Goal: Information Seeking & Learning: Learn about a topic

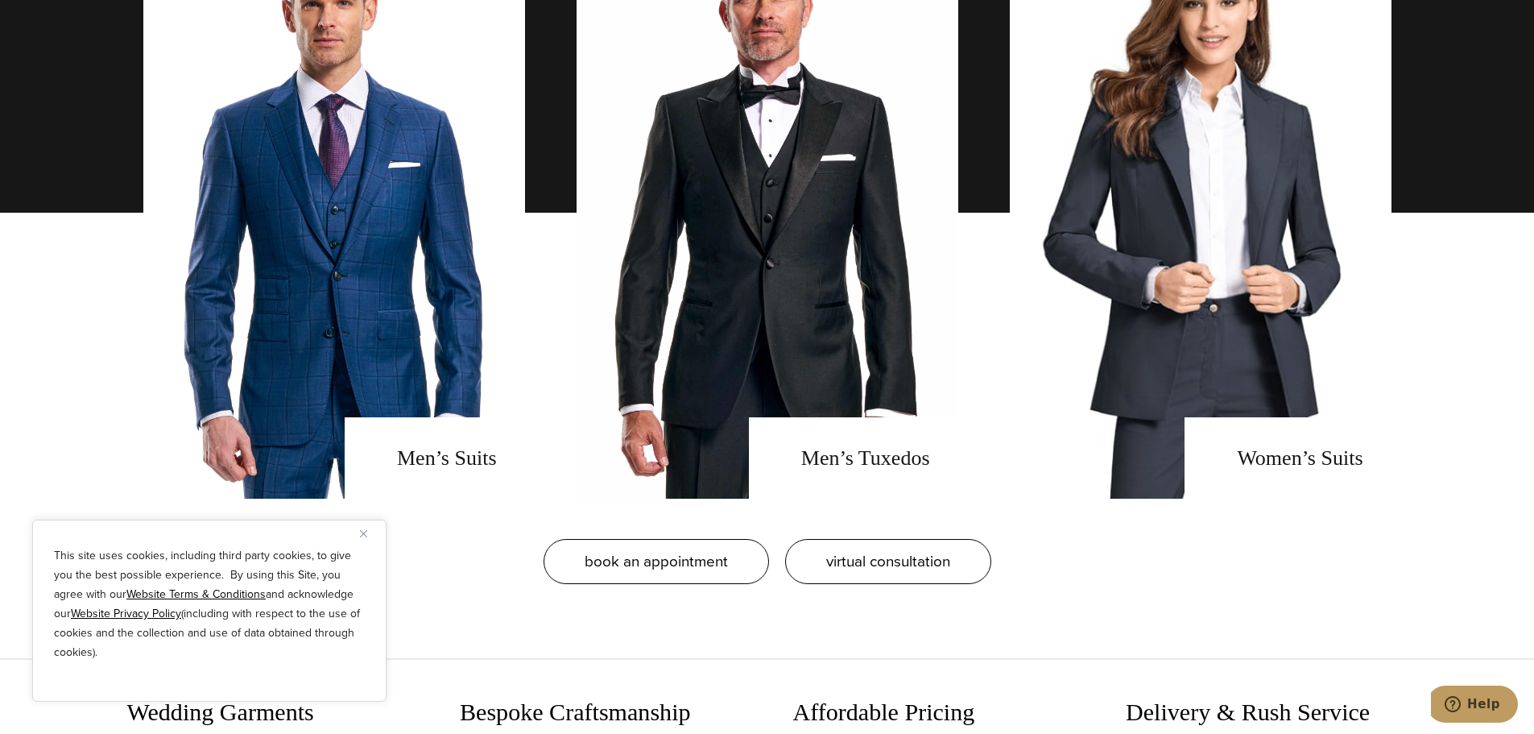
scroll to position [1339, 0]
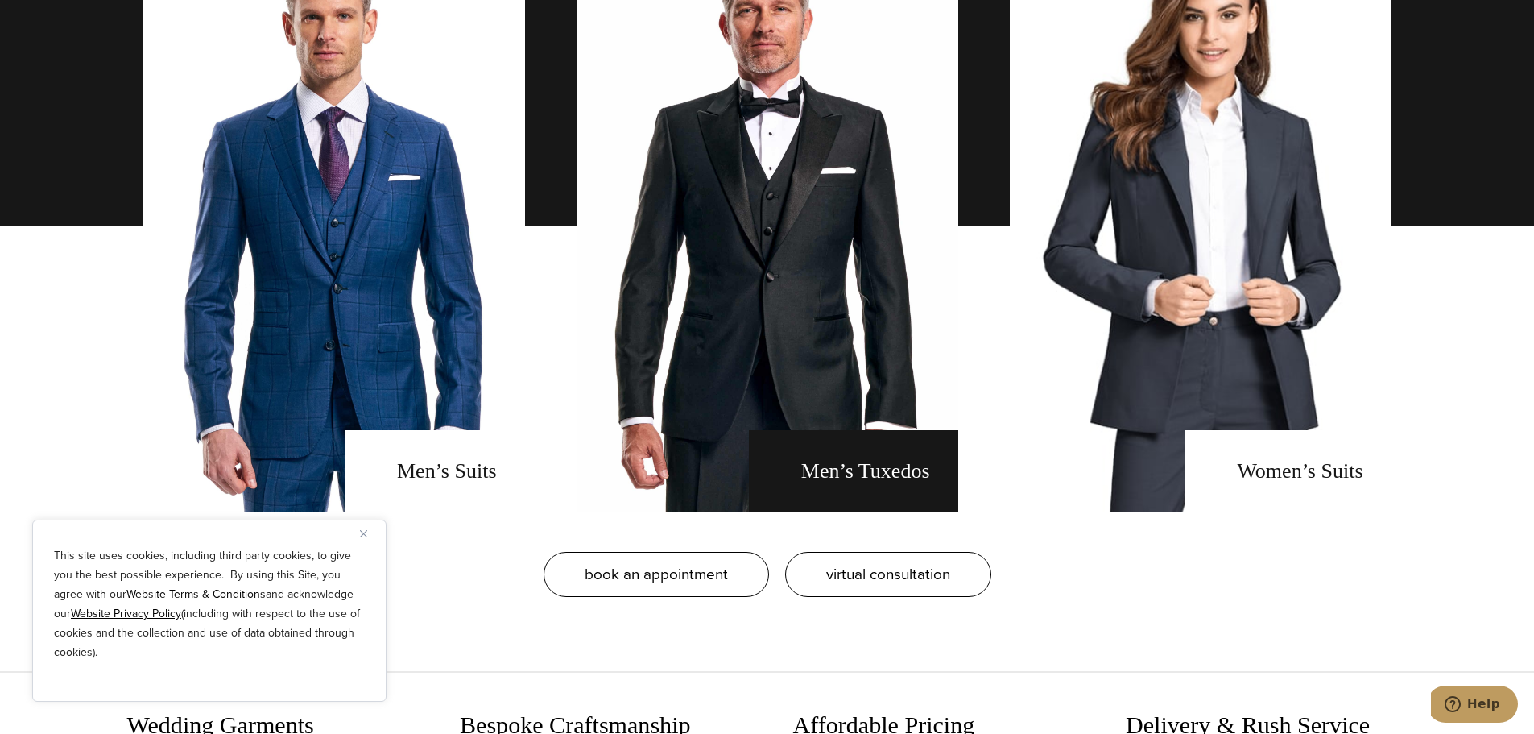
click at [789, 310] on link "men's tuxedos" at bounding box center [768, 226] width 382 height 572
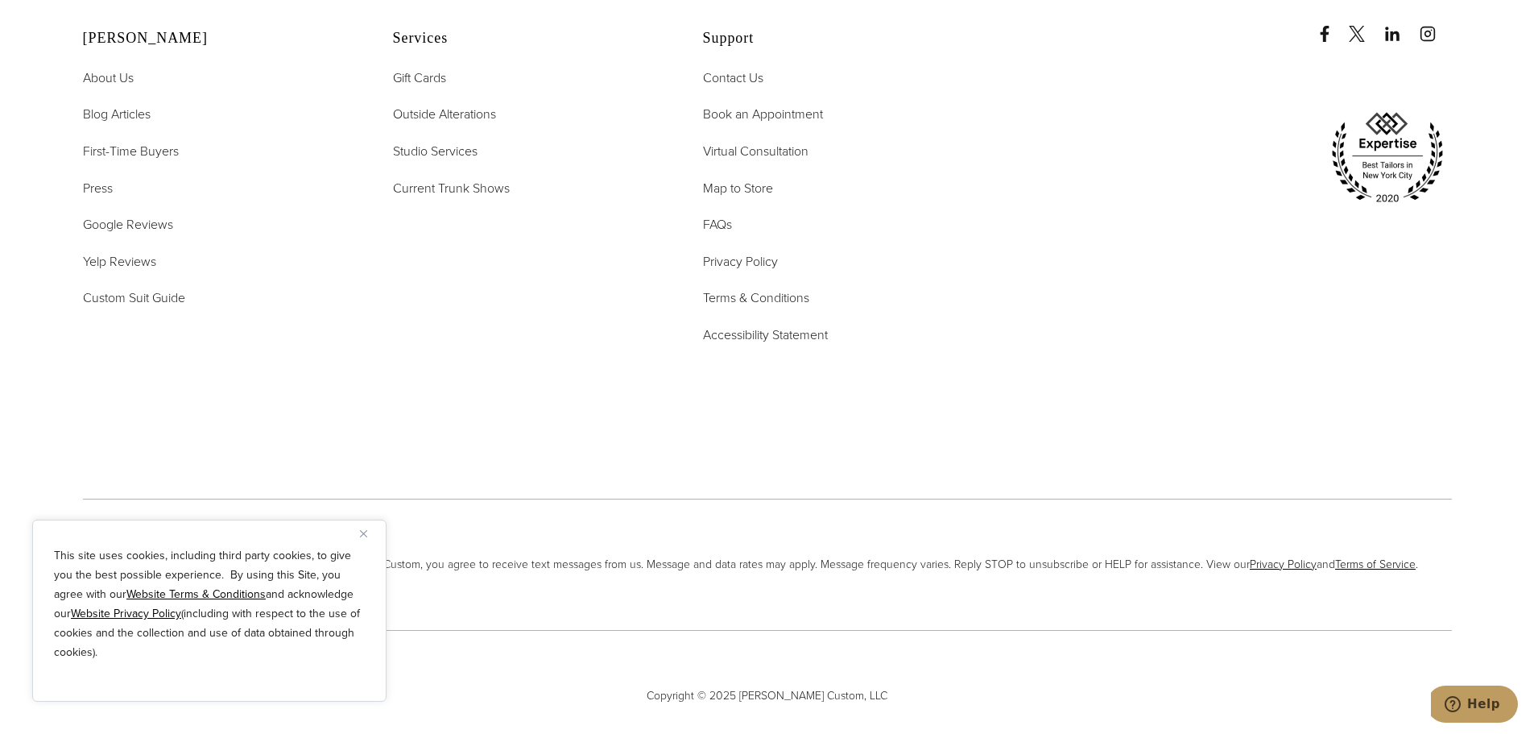
scroll to position [10928, 0]
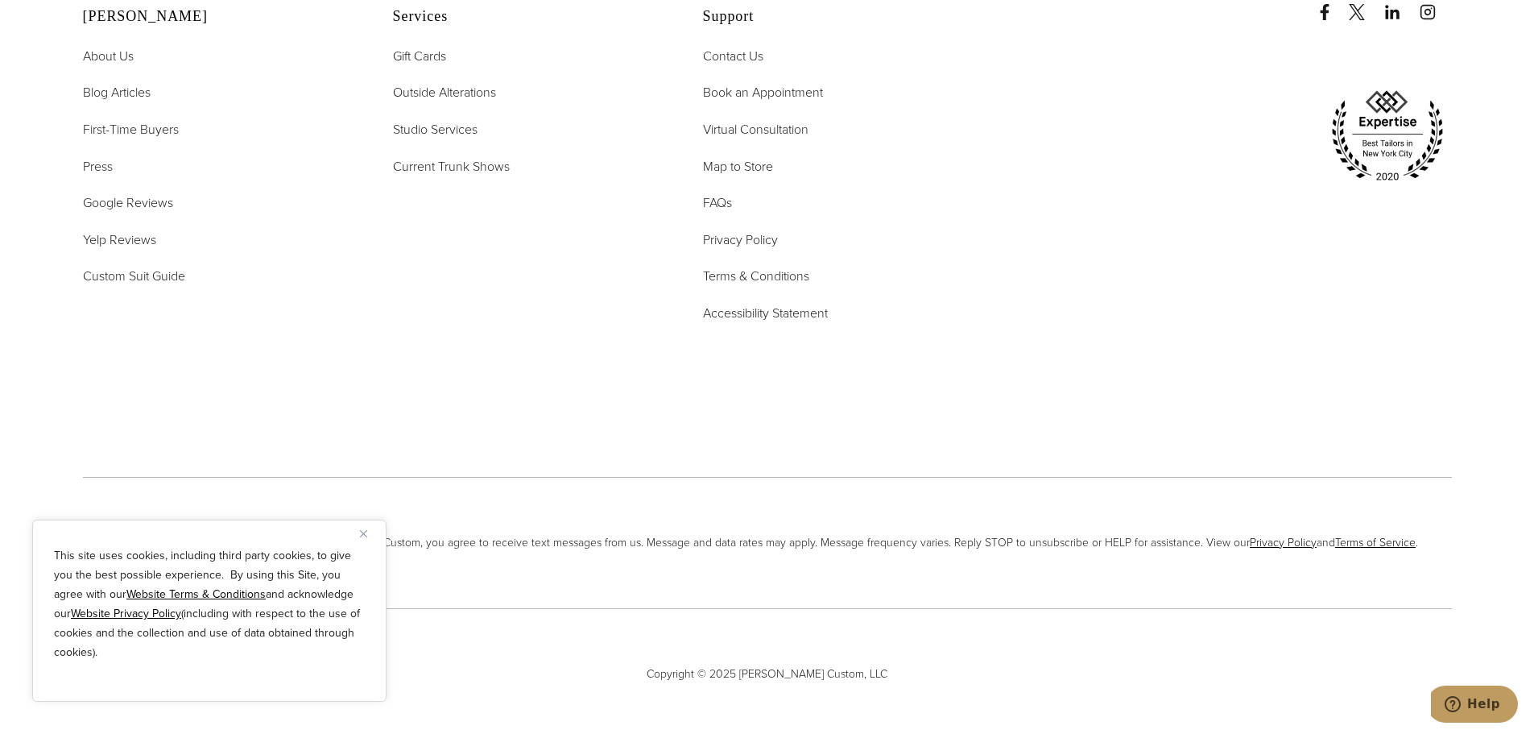
click at [370, 531] on button "Close" at bounding box center [369, 532] width 19 height 19
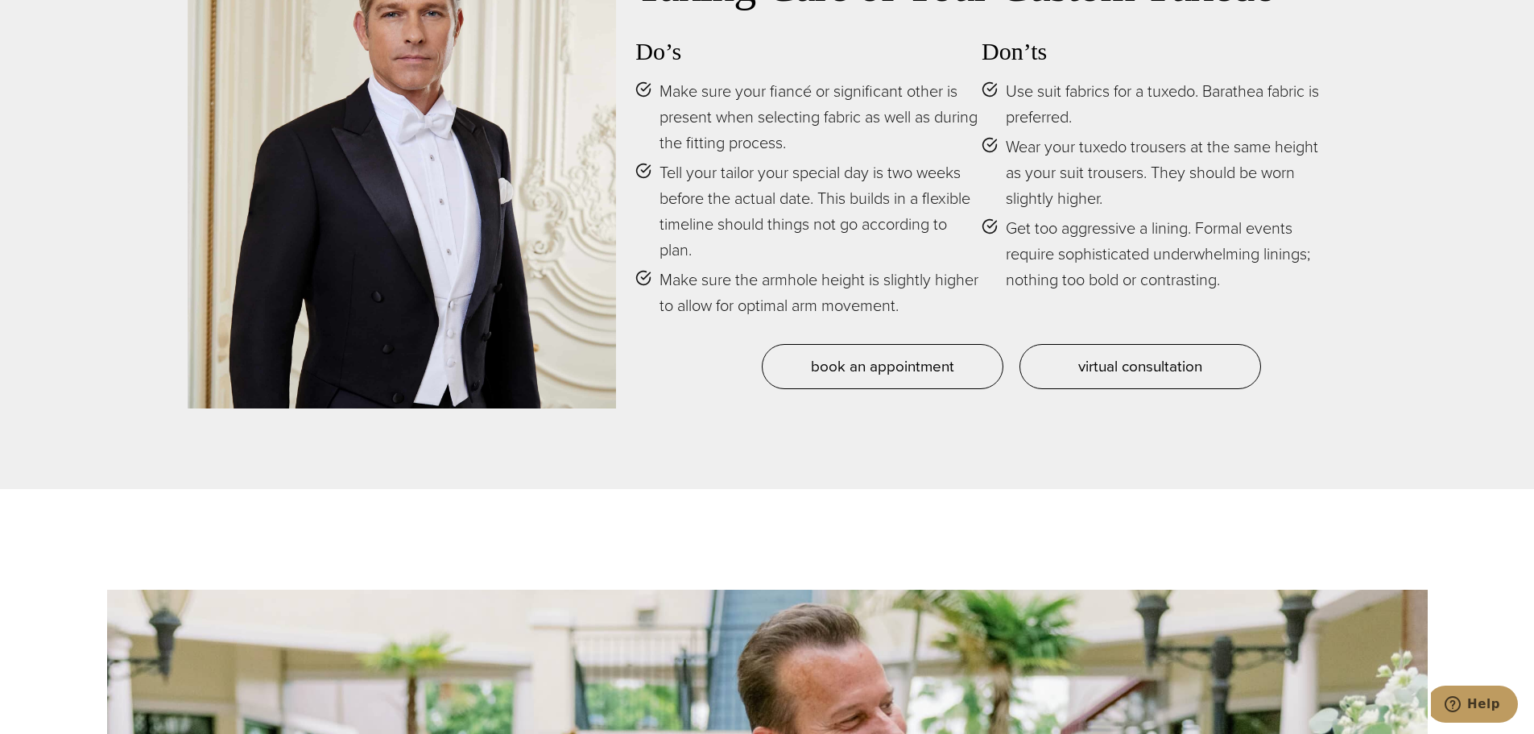
scroll to position [8153, 0]
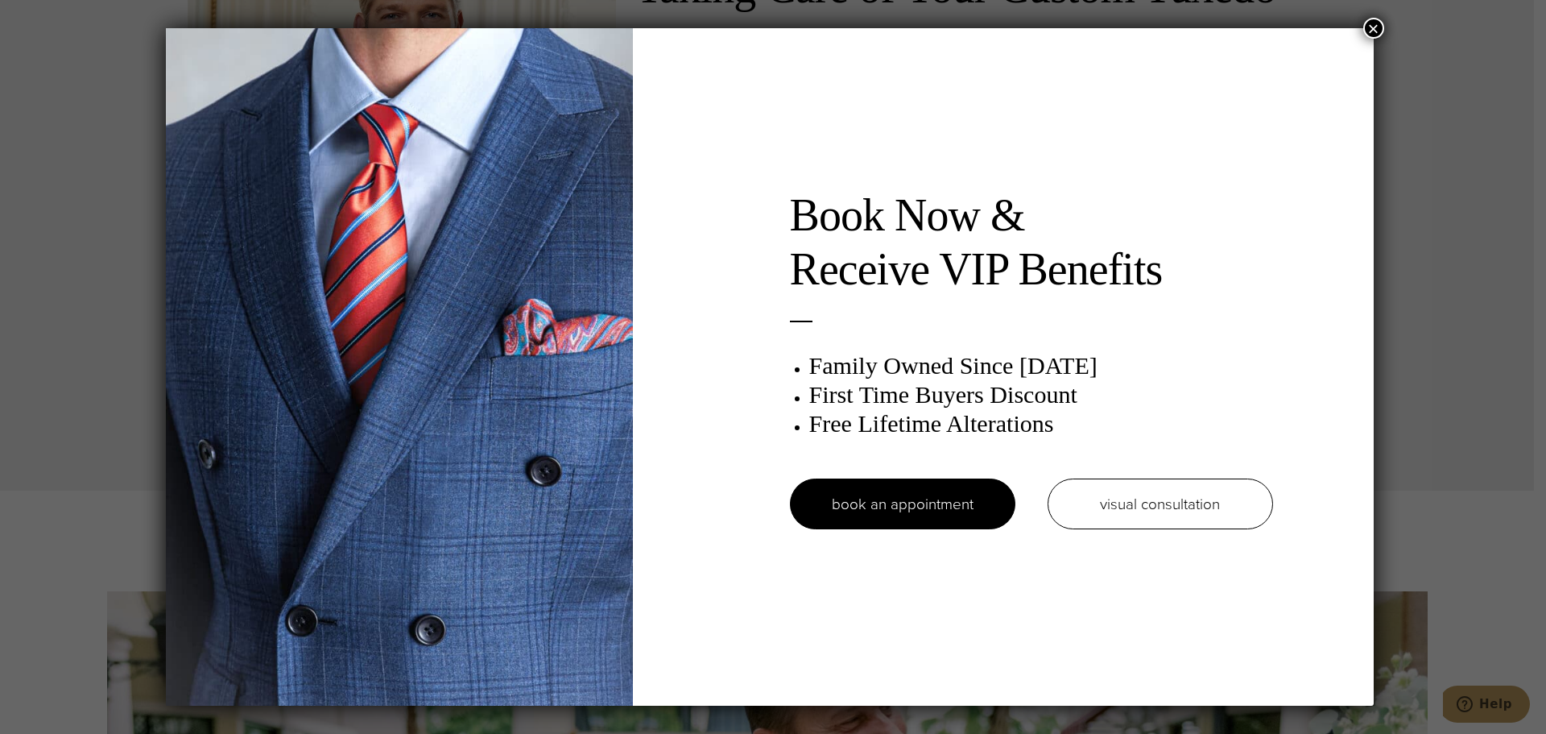
click at [1380, 27] on button "×" at bounding box center [1373, 28] width 21 height 21
